Goal: Task Accomplishment & Management: Manage account settings

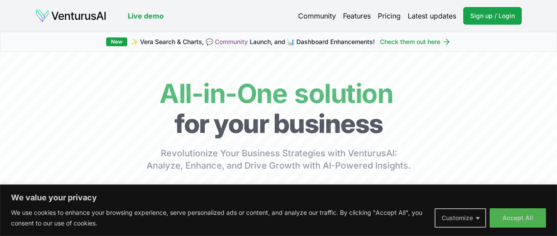
click at [475, 217] on button "Customize" at bounding box center [461, 217] width 52 height 19
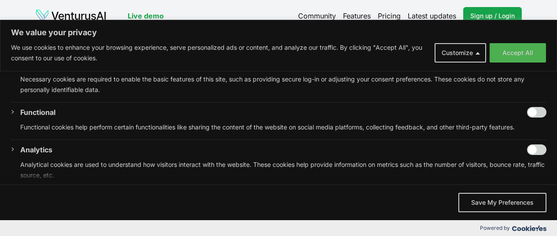
scroll to position [70, 0]
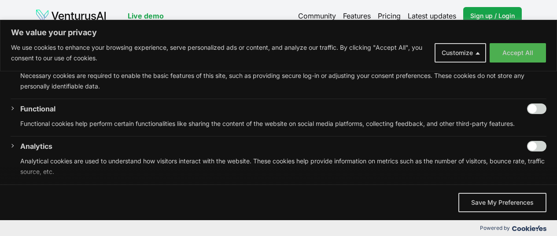
click at [527, 106] on input "Enable Functional" at bounding box center [536, 108] width 19 height 11
checkbox input "true"
click at [527, 148] on input "Enable Analytics" at bounding box center [536, 146] width 19 height 11
checkbox input "true"
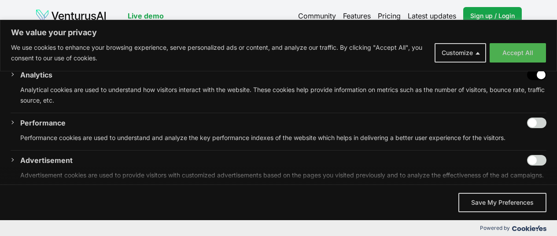
scroll to position [158, 0]
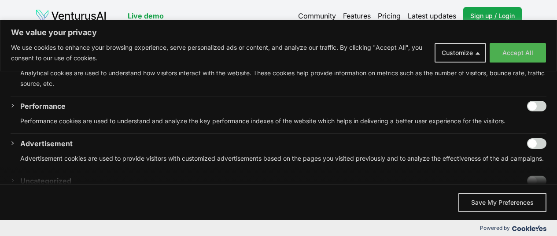
click at [527, 104] on input "Enable Performance" at bounding box center [536, 106] width 19 height 11
checkbox input "true"
click at [528, 138] on input "Enable Advertisement" at bounding box center [536, 143] width 19 height 11
checkbox input "true"
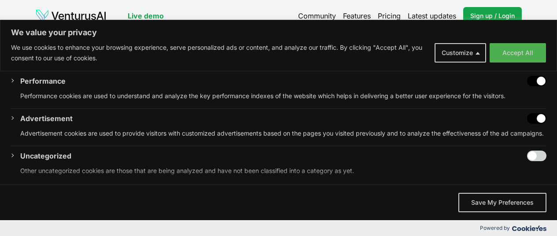
scroll to position [193, 0]
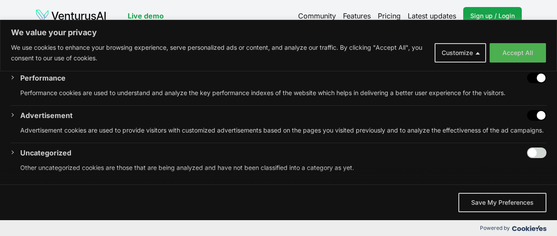
click at [527, 151] on input "Enable Uncategorized" at bounding box center [536, 152] width 19 height 11
checkbox input "true"
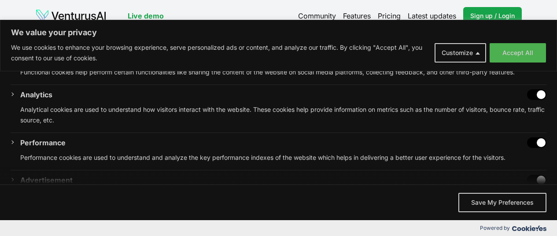
scroll to position [132, 0]
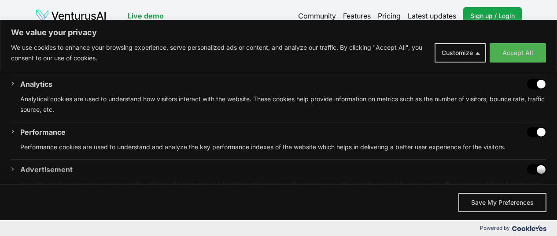
click at [529, 129] on input "Disable Performance" at bounding box center [536, 132] width 19 height 11
checkbox input "false"
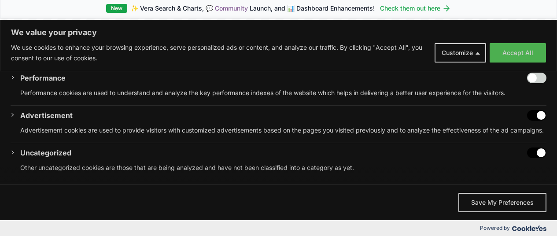
scroll to position [44, 0]
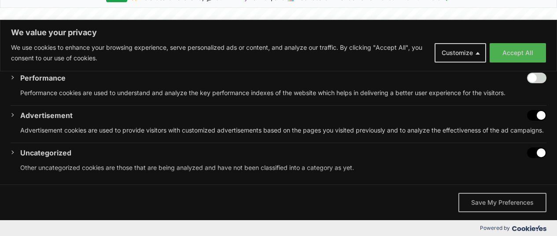
click at [496, 204] on button "Save My Preferences" at bounding box center [502, 202] width 88 height 19
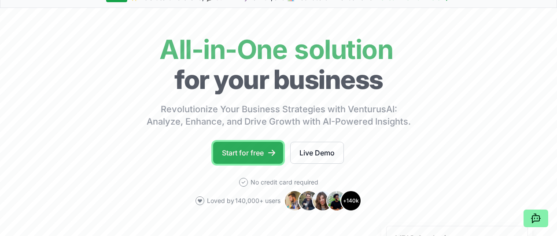
click at [231, 164] on link "Start for free" at bounding box center [248, 153] width 70 height 22
